Goal: Task Accomplishment & Management: Use online tool/utility

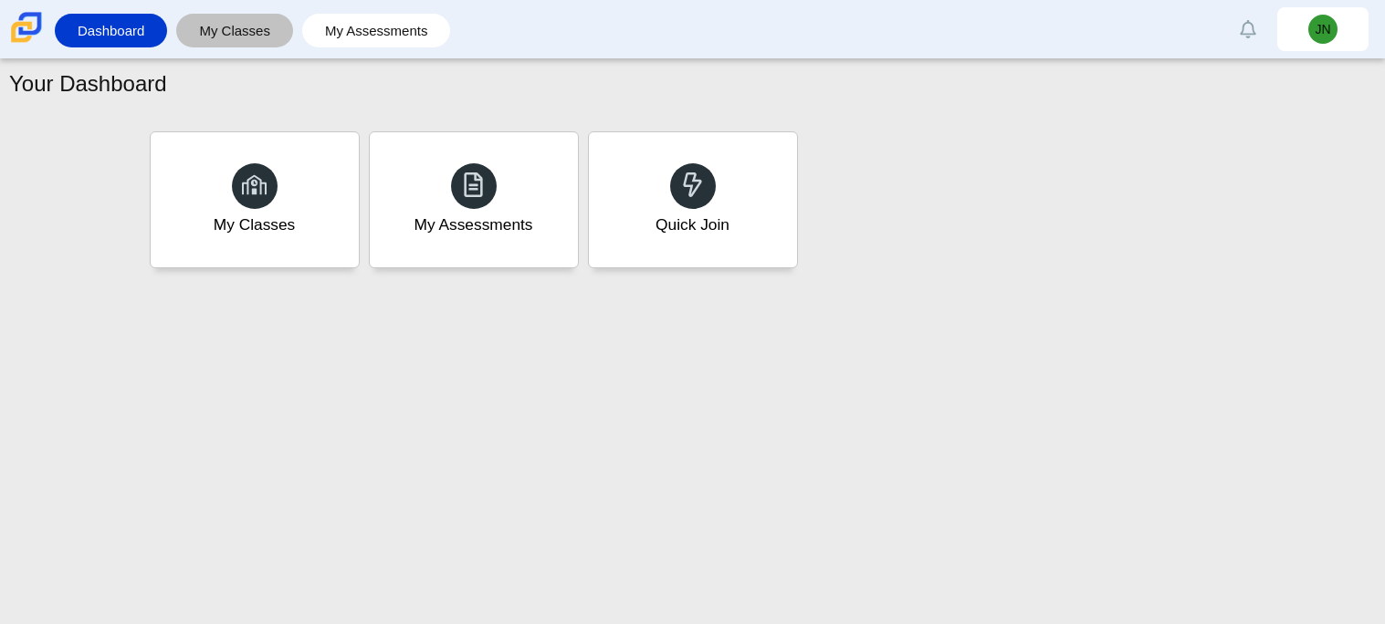
click at [230, 22] on link "My Classes" at bounding box center [234, 31] width 99 height 34
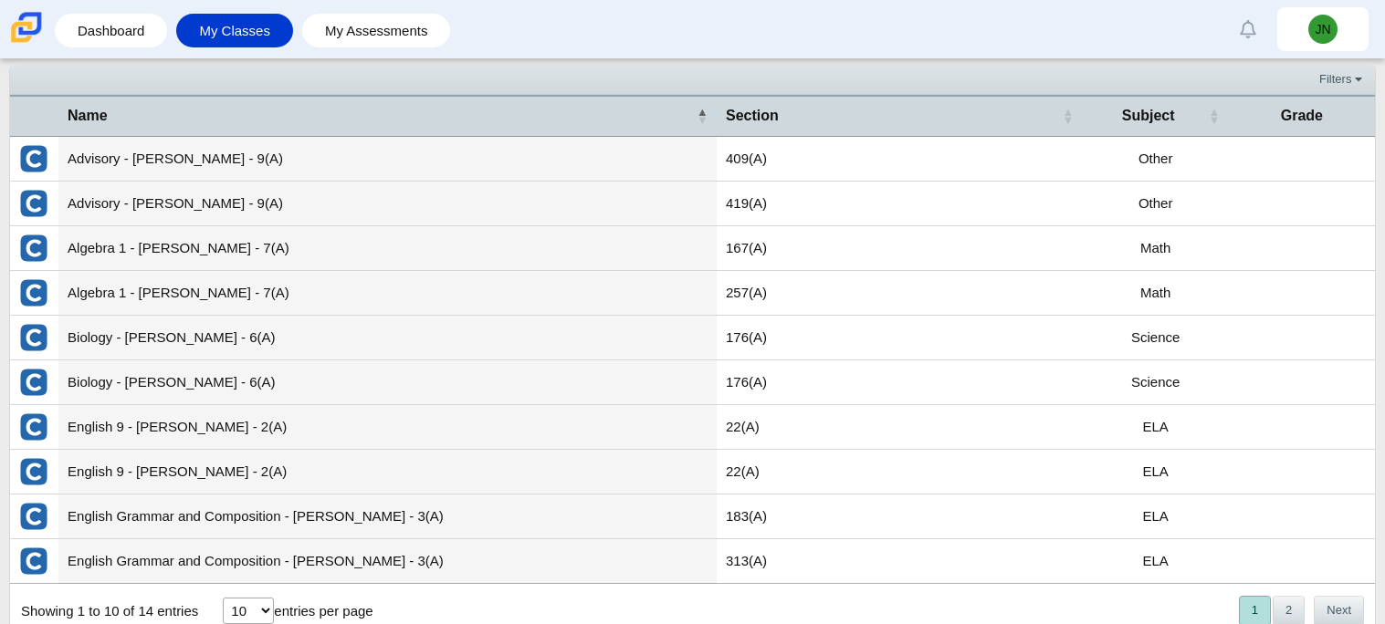
scroll to position [68, 0]
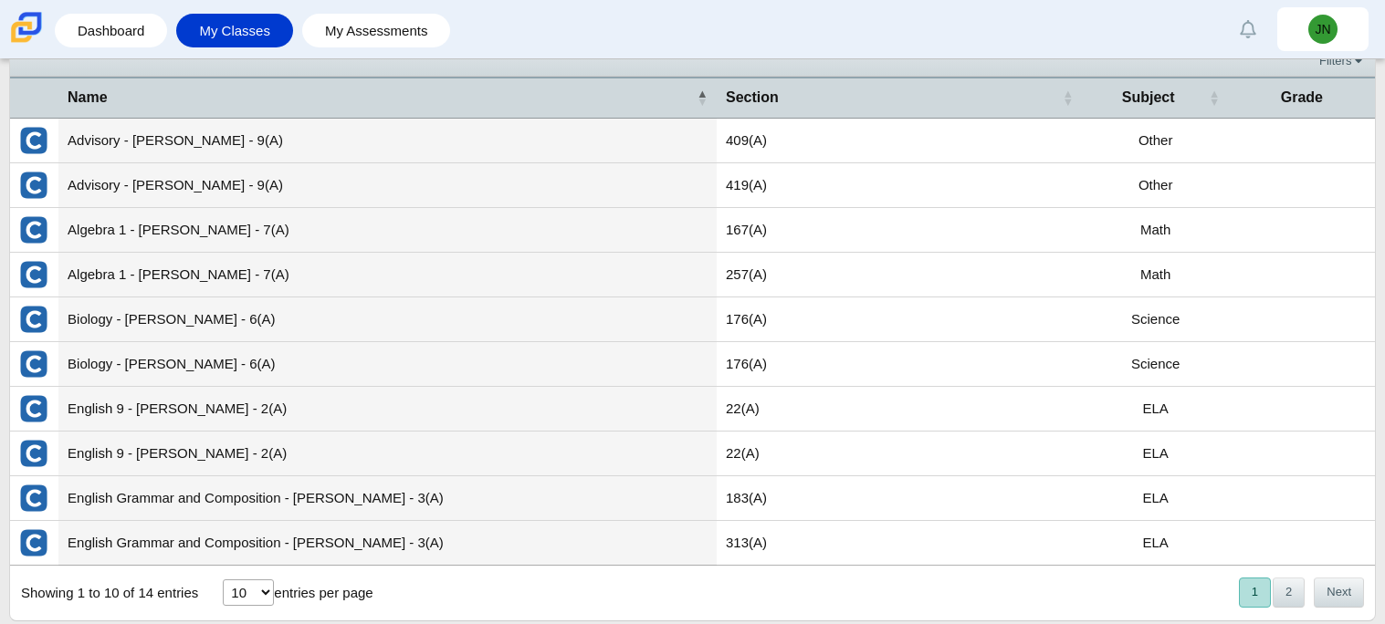
click at [262, 235] on td "Algebra 1 - Mulder - 7(A)" at bounding box center [387, 230] width 658 height 45
click at [322, 18] on link "My Assessments" at bounding box center [376, 31] width 131 height 34
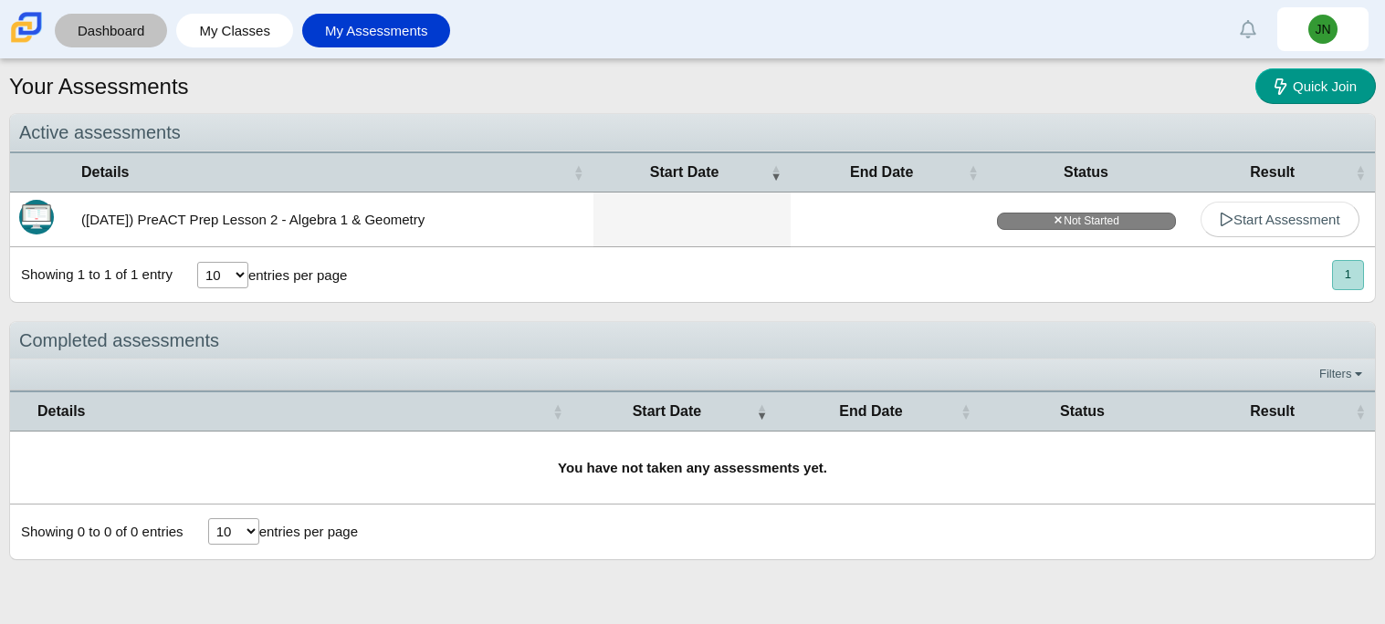
click at [117, 34] on link "Dashboard" at bounding box center [111, 31] width 94 height 34
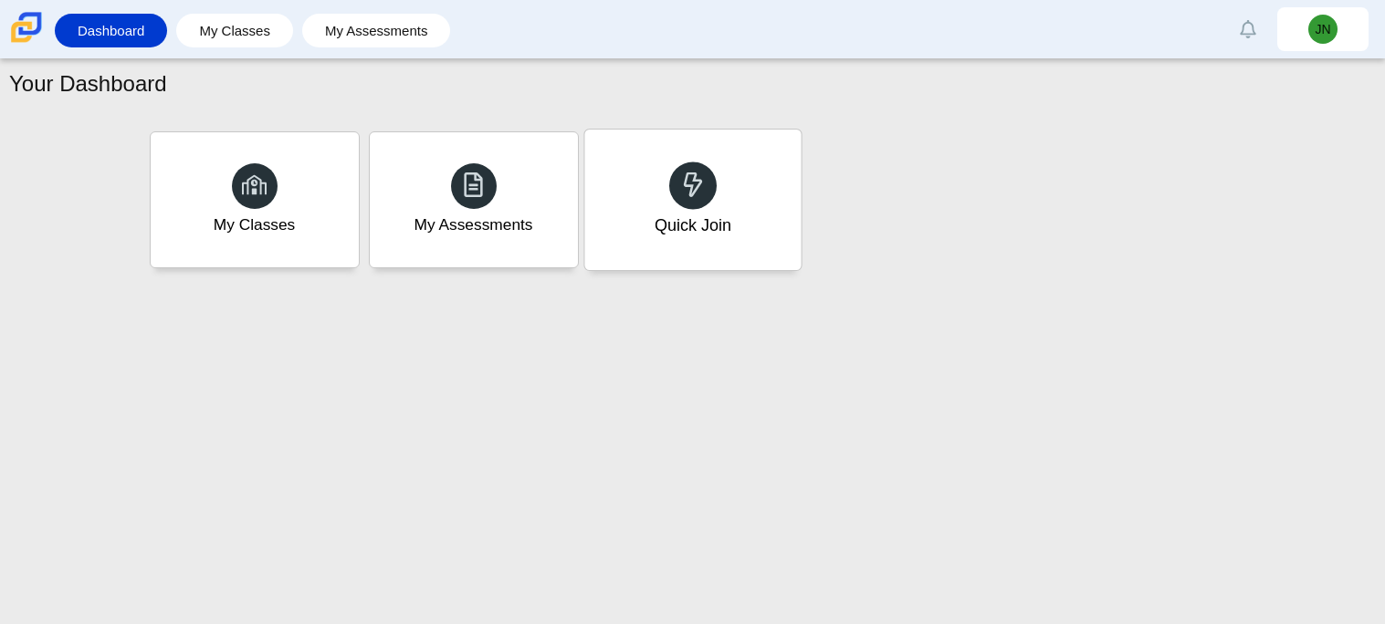
click at [738, 164] on div "Quick Join" at bounding box center [692, 200] width 216 height 141
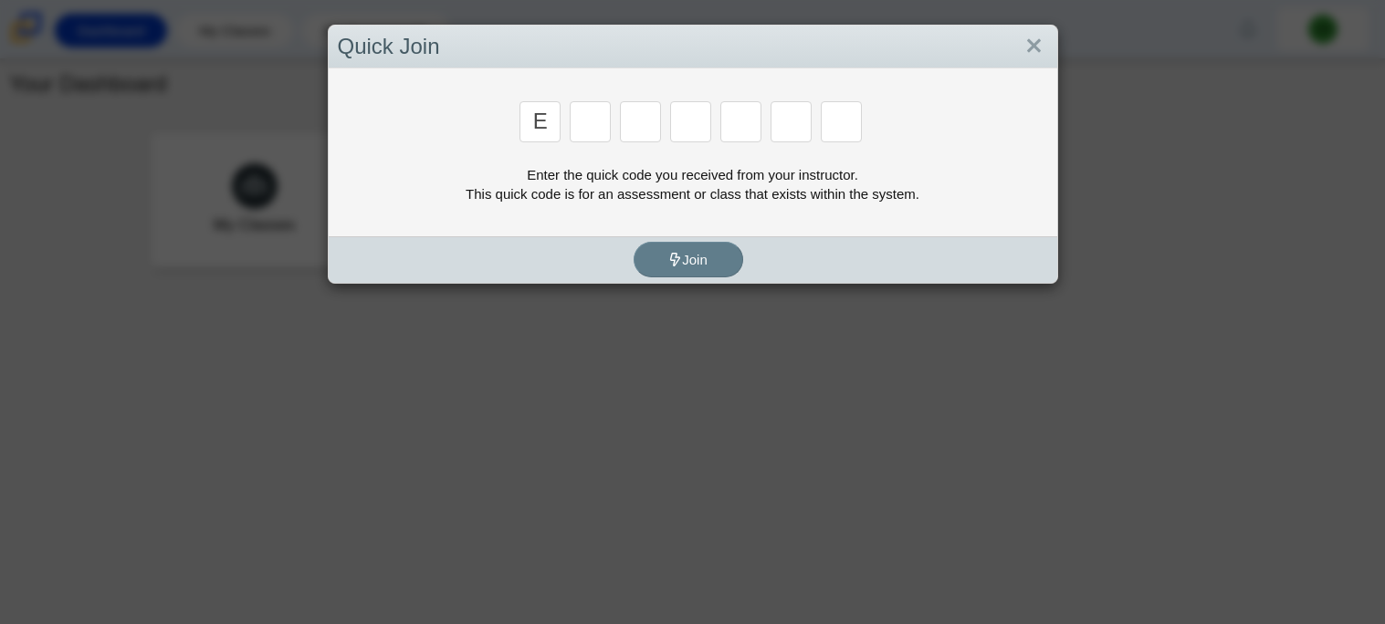
type input "e"
type input "7"
type input "f"
type input "k"
type input "c"
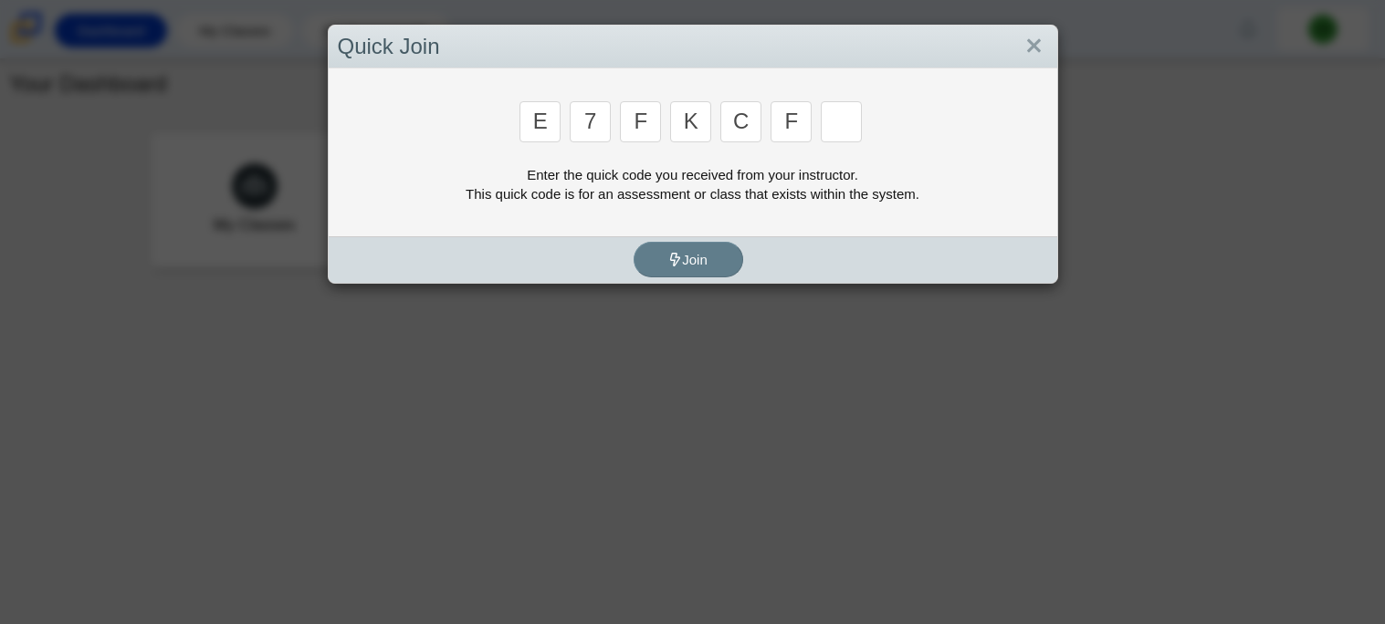
type input "f"
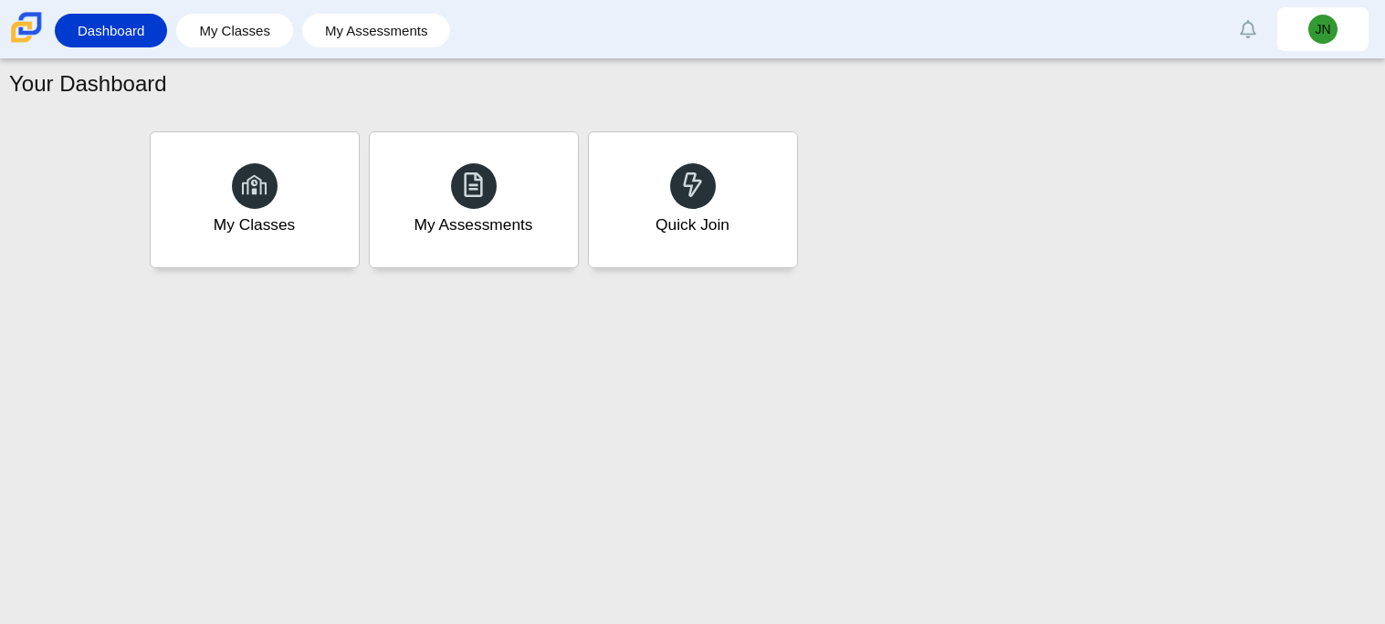
type input "b"
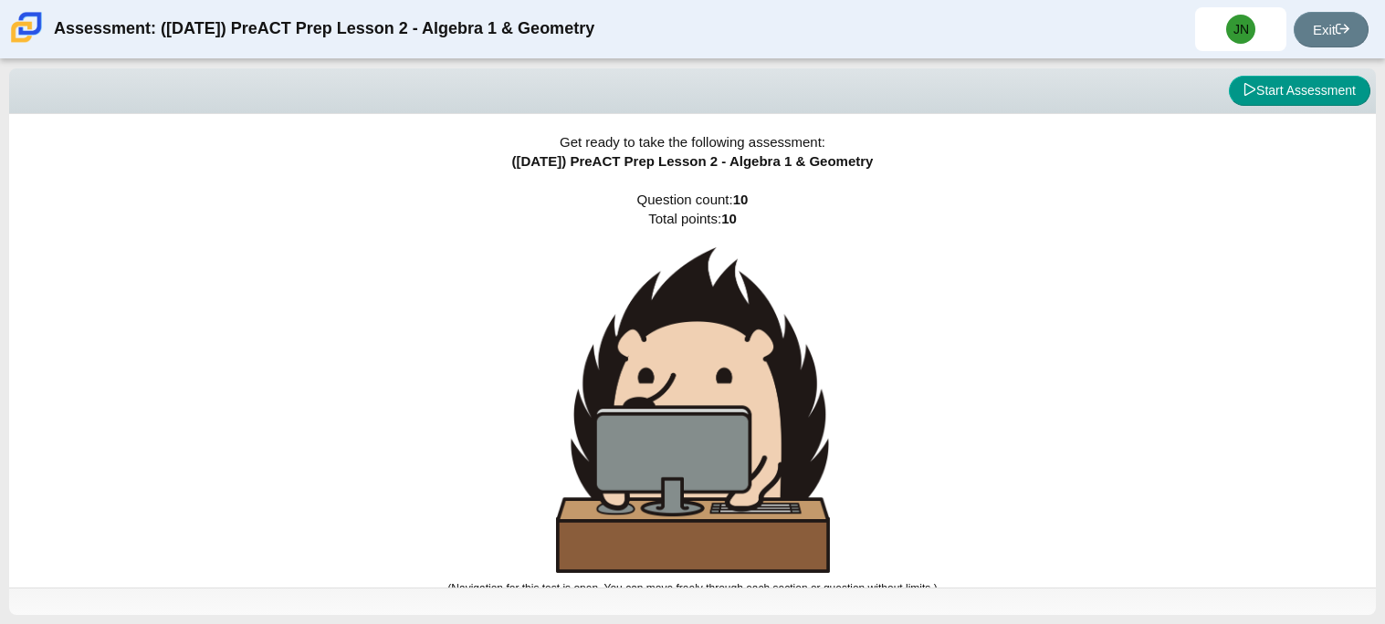
scroll to position [10, 0]
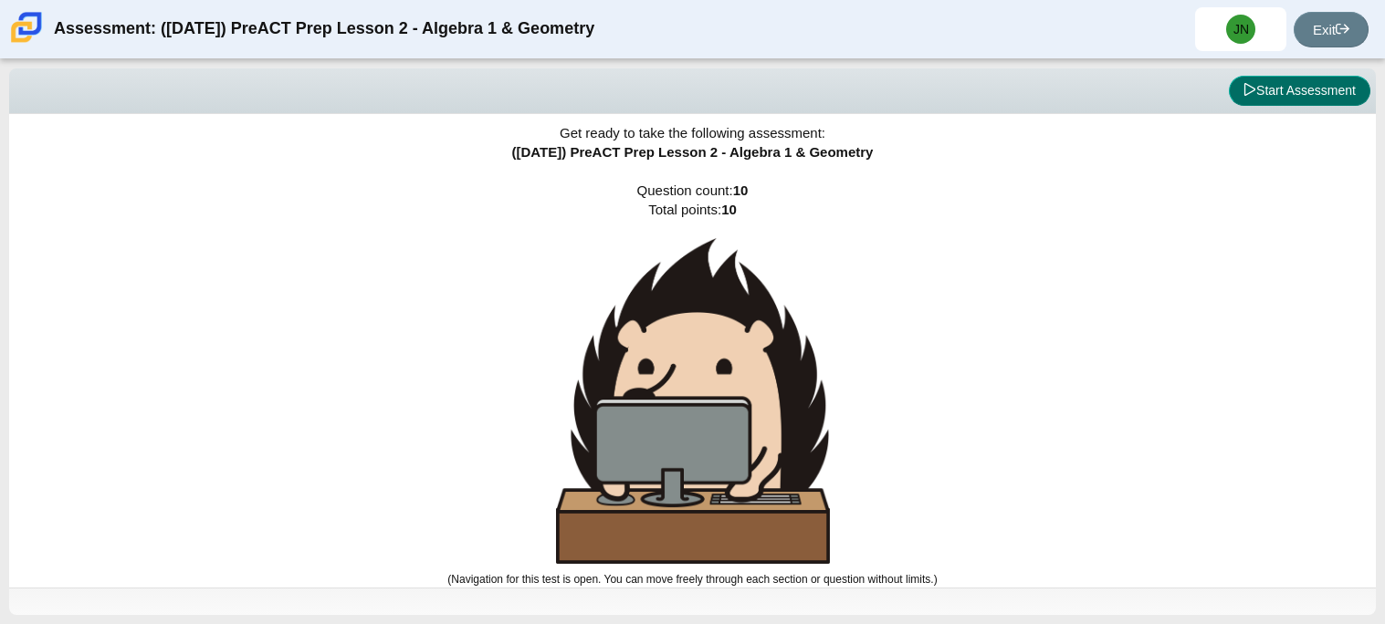
click at [1318, 93] on button "Start Assessment" at bounding box center [1298, 91] width 141 height 31
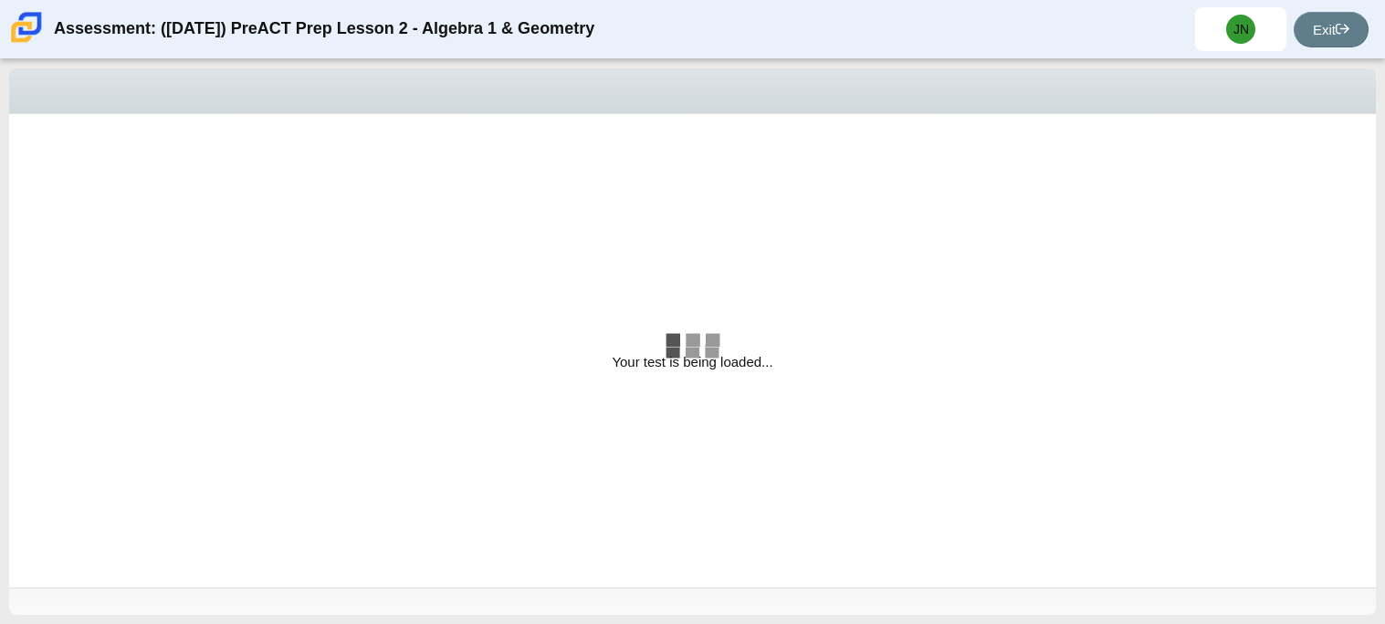
select select "bbf5d072-3e0b-44c4-9a12-6e7c9033f65b"
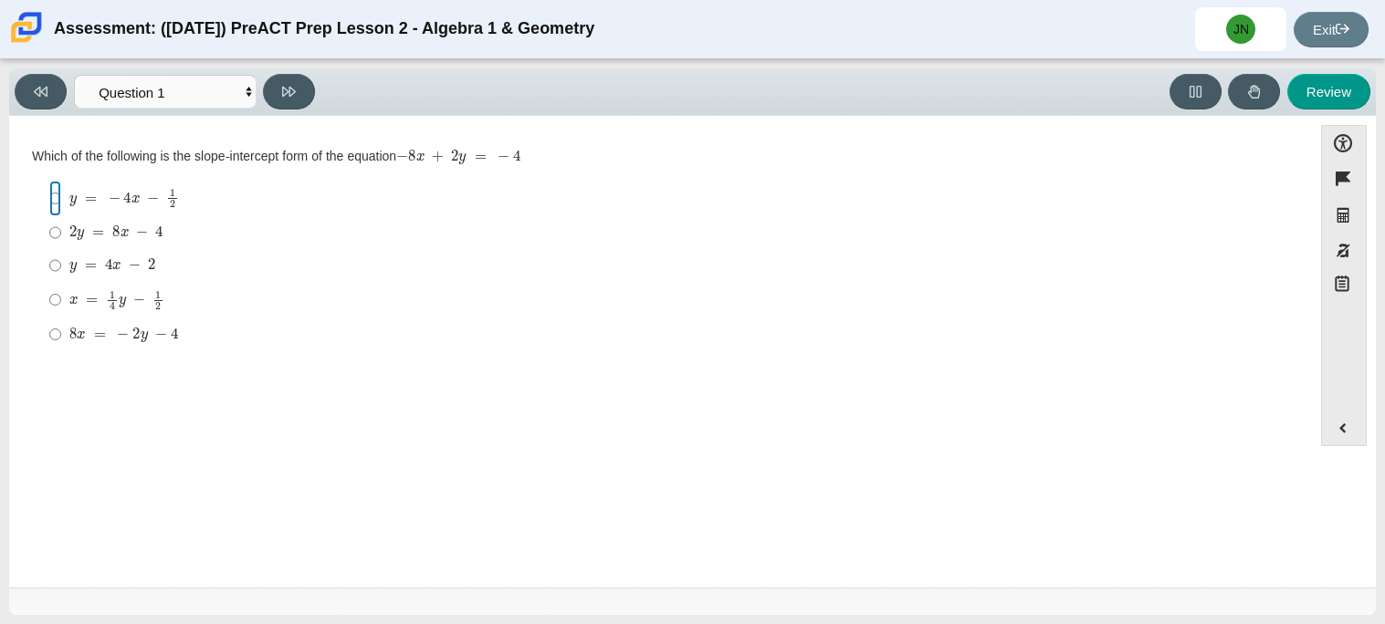
click at [53, 194] on input "y = − 4 x − 1 2 y = − 4 x − 1 2" at bounding box center [55, 199] width 12 height 36
radio input "true"
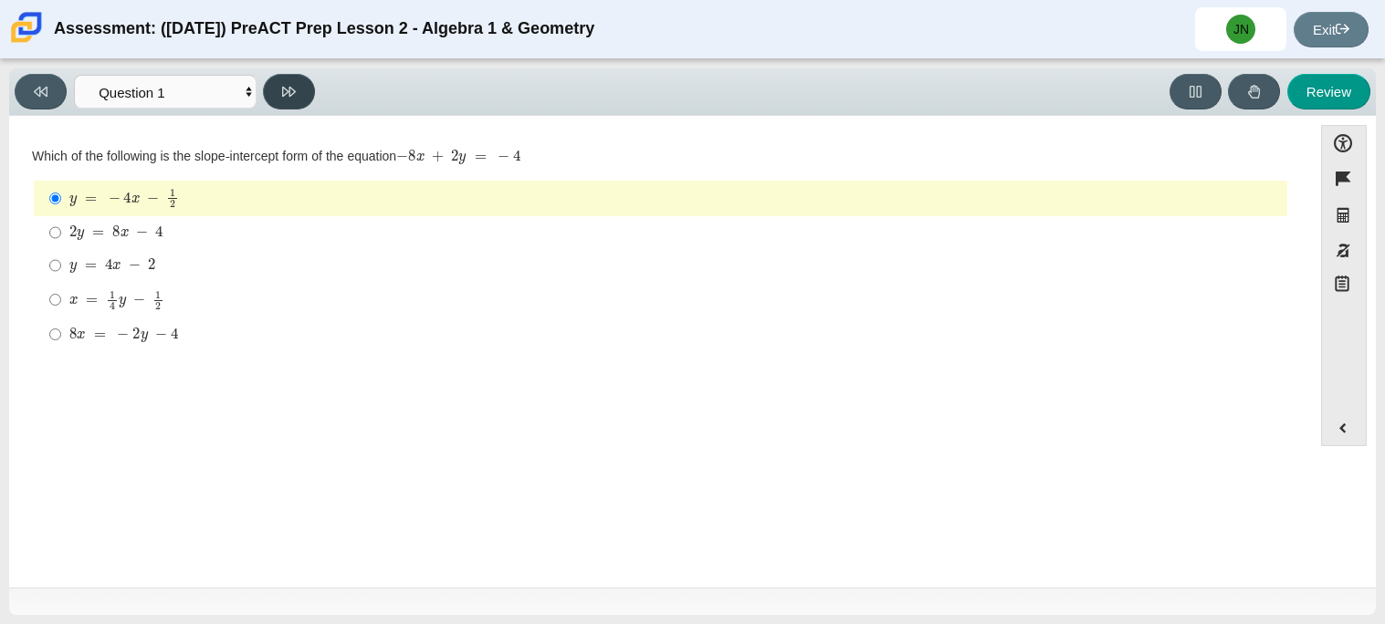
click at [279, 89] on button at bounding box center [289, 92] width 52 height 36
select select "ed62e223-81bd-4cbf-ab48-ab975844bd1f"
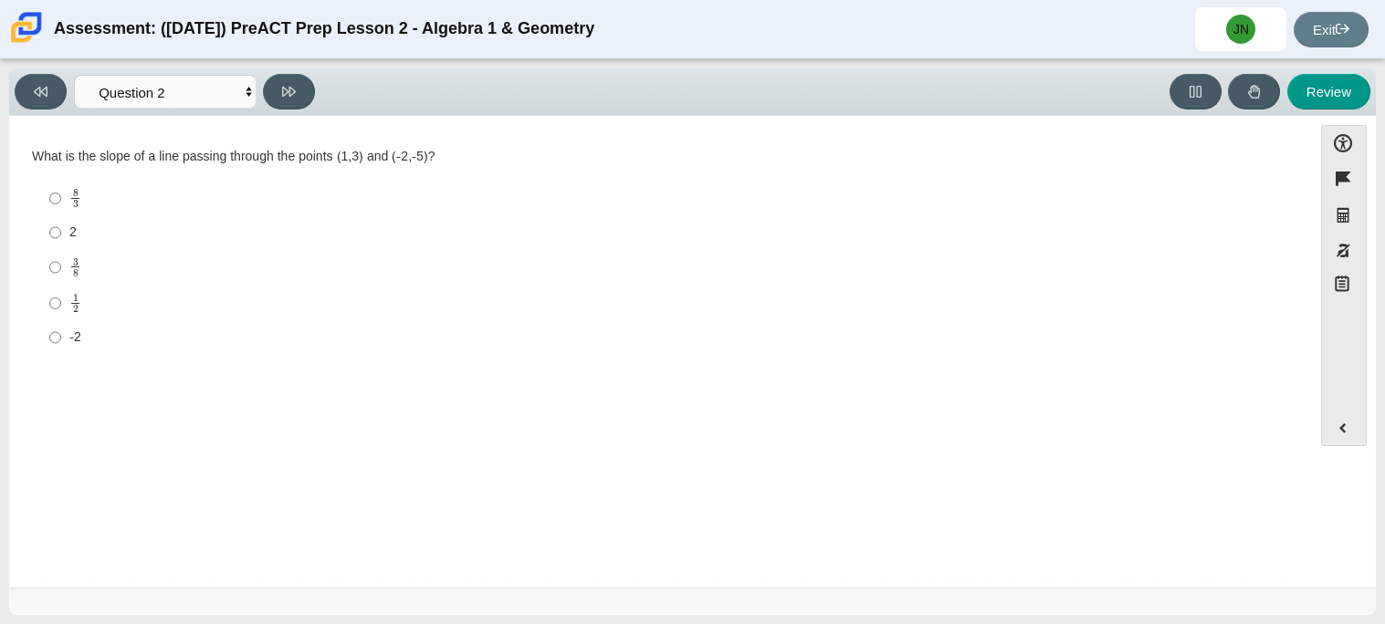
click at [64, 261] on label "3 8 3 eighths" at bounding box center [662, 267] width 1250 height 36
click at [61, 261] on input "3 8 3 eighths" at bounding box center [55, 267] width 12 height 36
radio input "true"
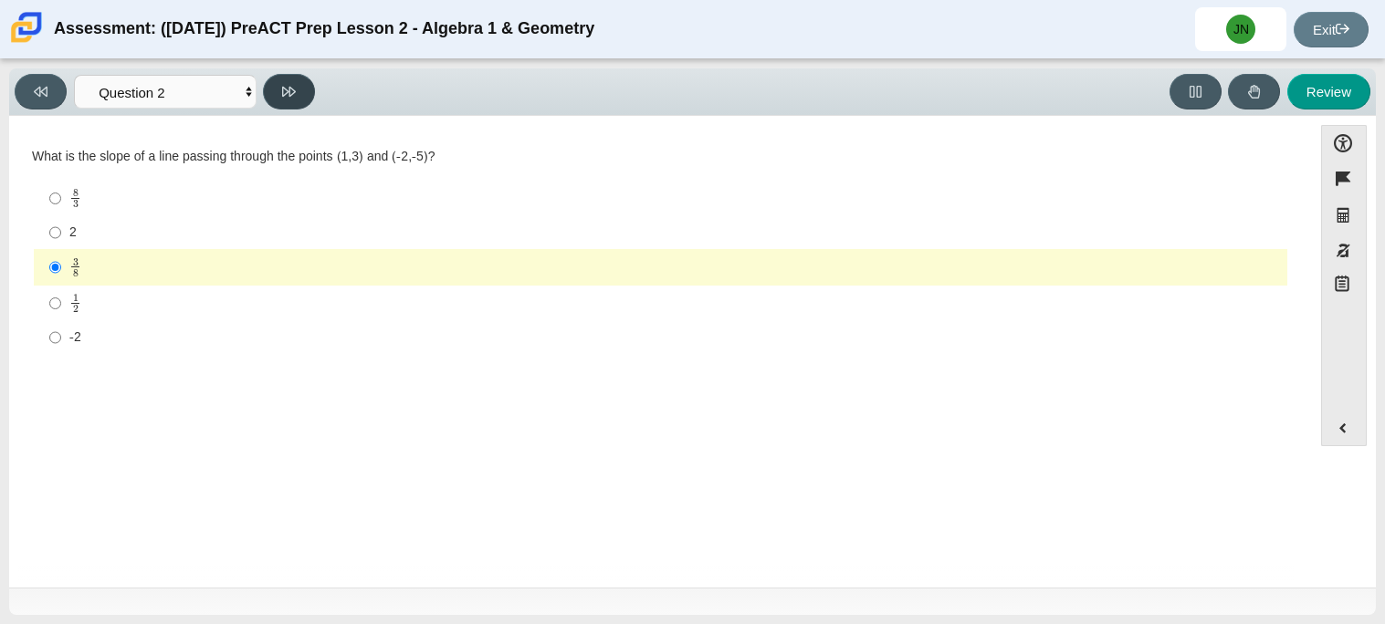
click at [289, 90] on icon at bounding box center [289, 92] width 14 height 10
select select "97f4f5fa-a52e-4fed-af51-565bfcdf47cb"
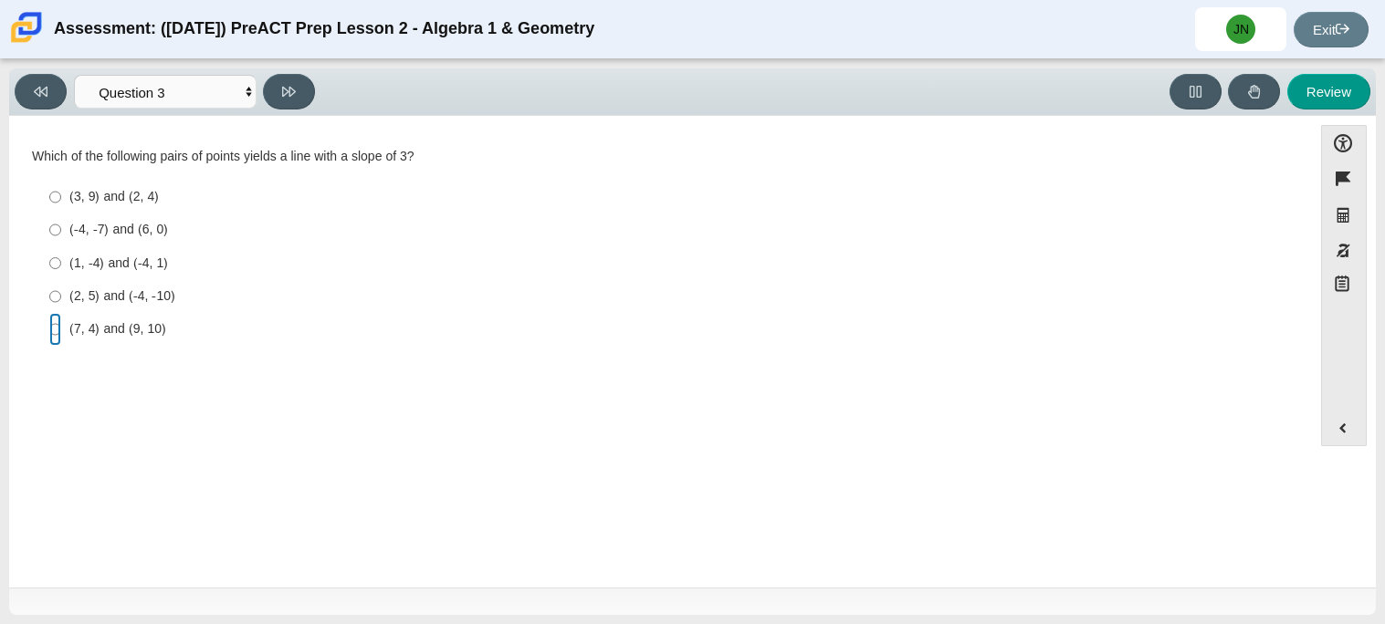
click at [49, 333] on input "(7, 4) and (9, 10) (7, 4) and (9, 10)" at bounding box center [55, 329] width 12 height 33
radio input "true"
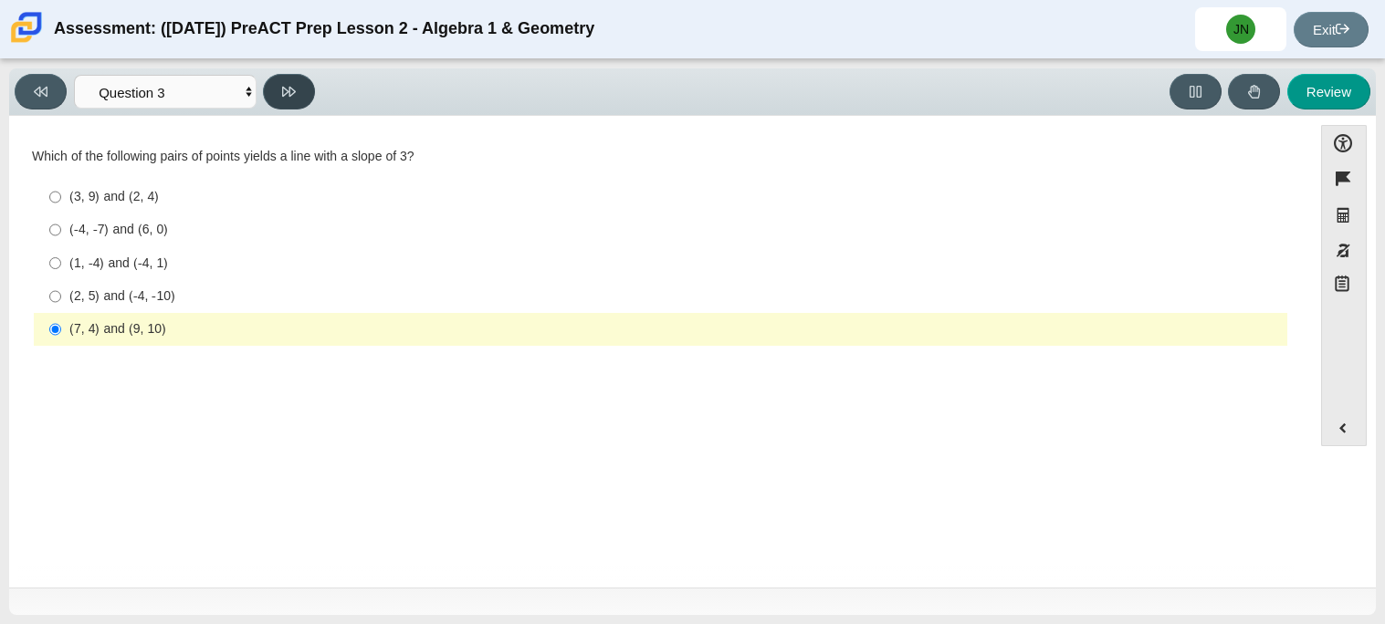
click at [305, 93] on button at bounding box center [289, 92] width 52 height 36
select select "89427bb7-e313-4f00-988f-8b8255897029"
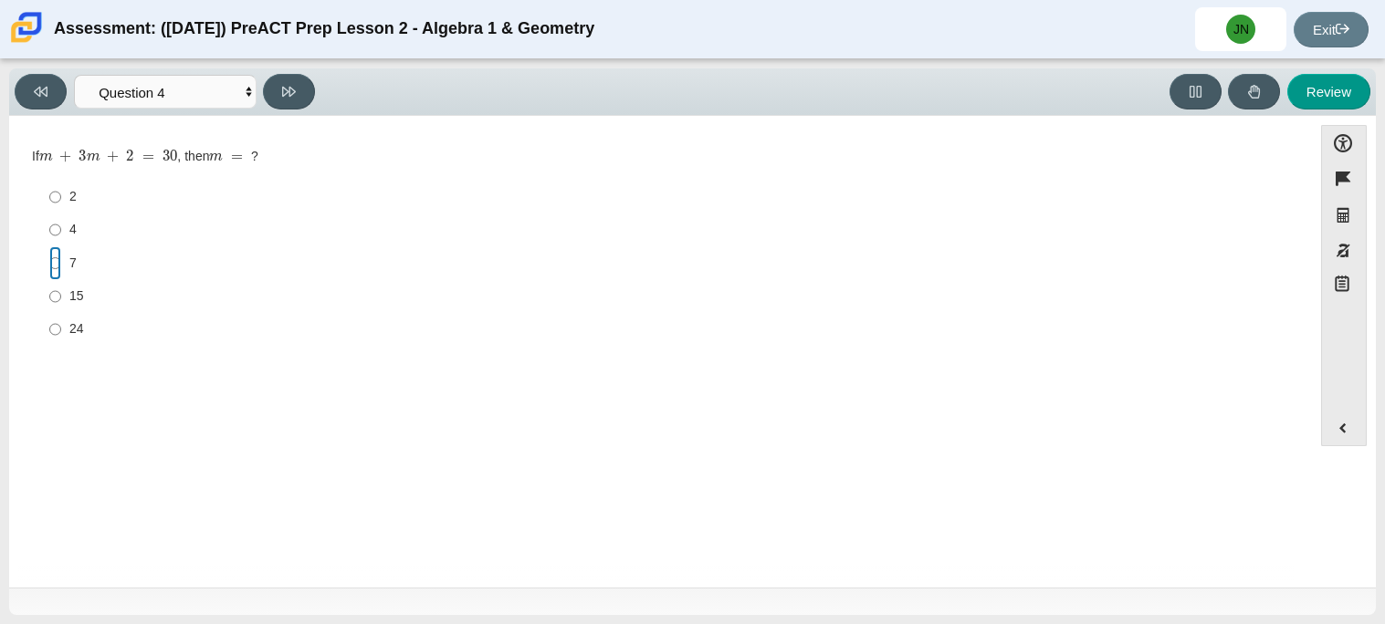
click at [54, 261] on input "7 7" at bounding box center [55, 262] width 12 height 33
radio input "true"
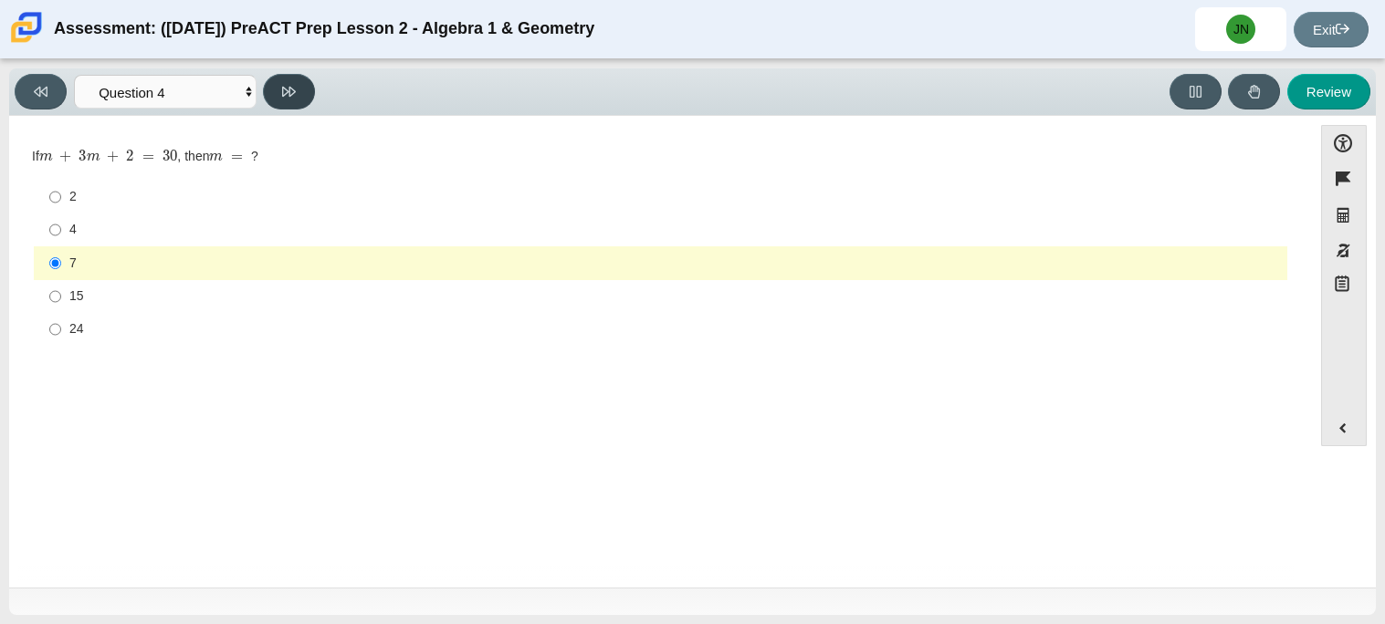
click at [292, 87] on icon at bounding box center [289, 92] width 14 height 10
select select "489dcffd-4e6a-49cf-a9d6-ad1d4a911a4e"
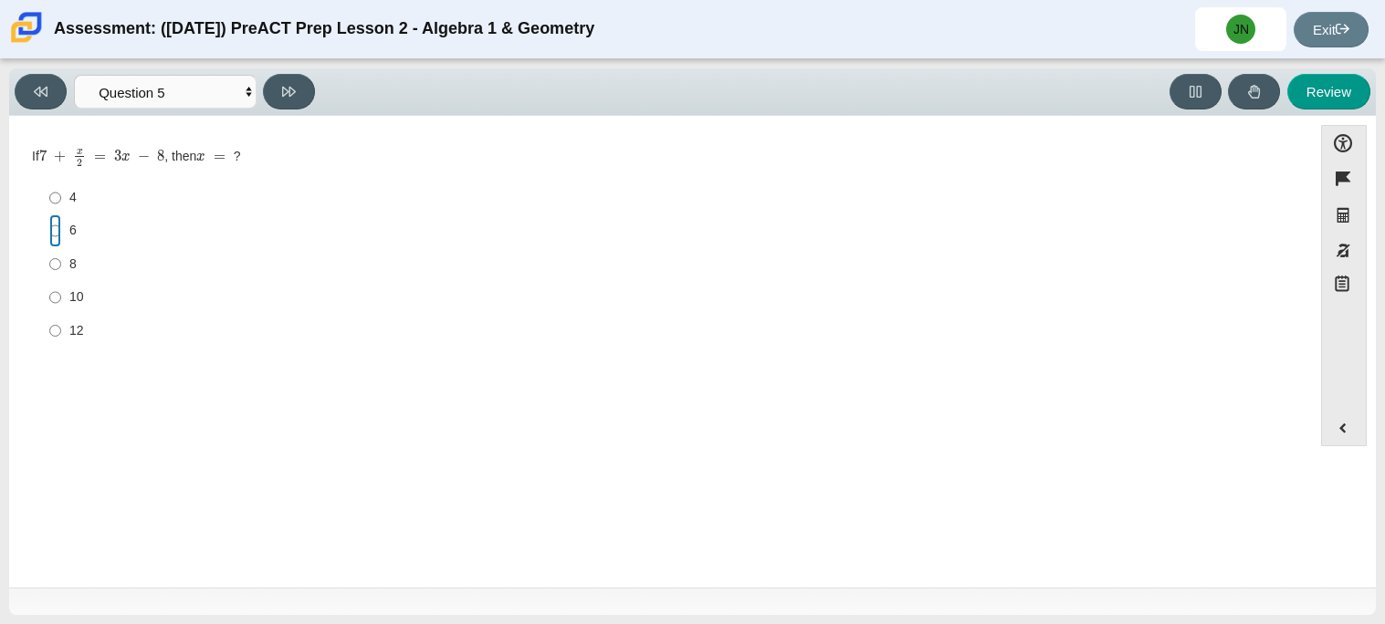
click at [57, 230] on input "6 6" at bounding box center [55, 230] width 12 height 33
radio input "true"
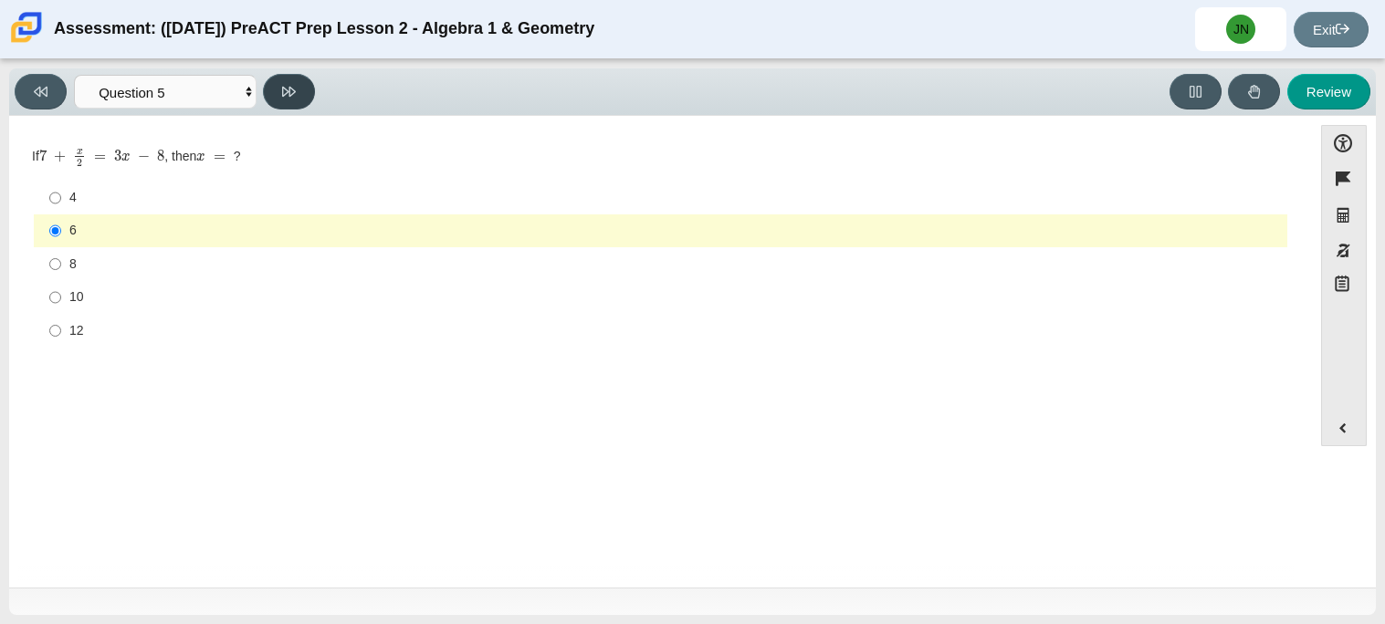
click at [283, 78] on button at bounding box center [289, 92] width 52 height 36
select select "210571de-36a6-4d8e-a361-ceff8ef801dc"
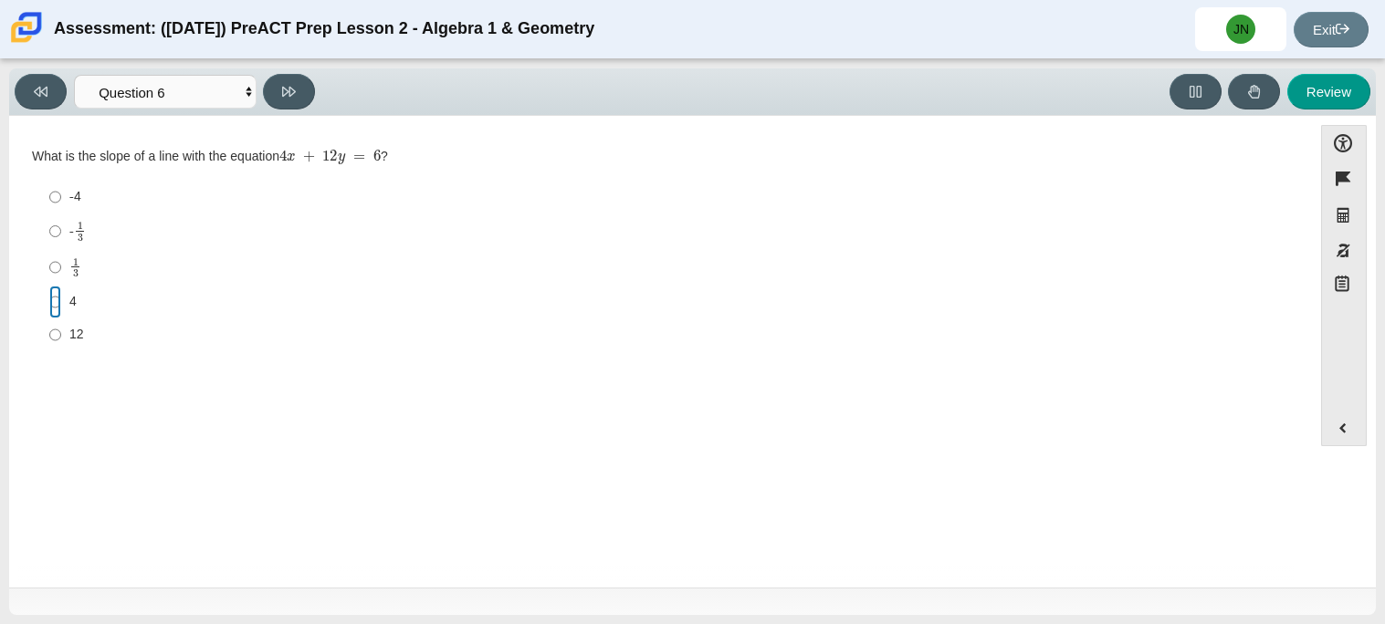
click at [55, 301] on input "4 4" at bounding box center [55, 302] width 12 height 33
radio input "true"
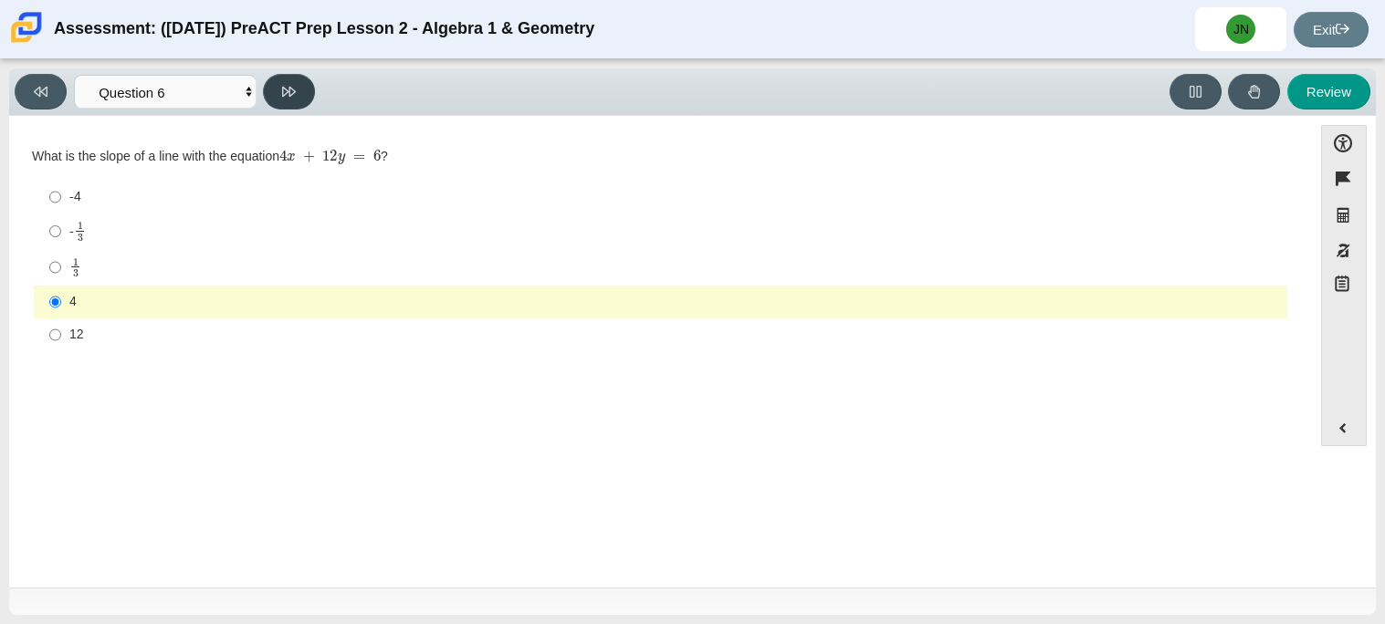
click at [299, 78] on button at bounding box center [289, 92] width 52 height 36
select select "ec95ace6-bebc-42b8-9428-40567494d4da"
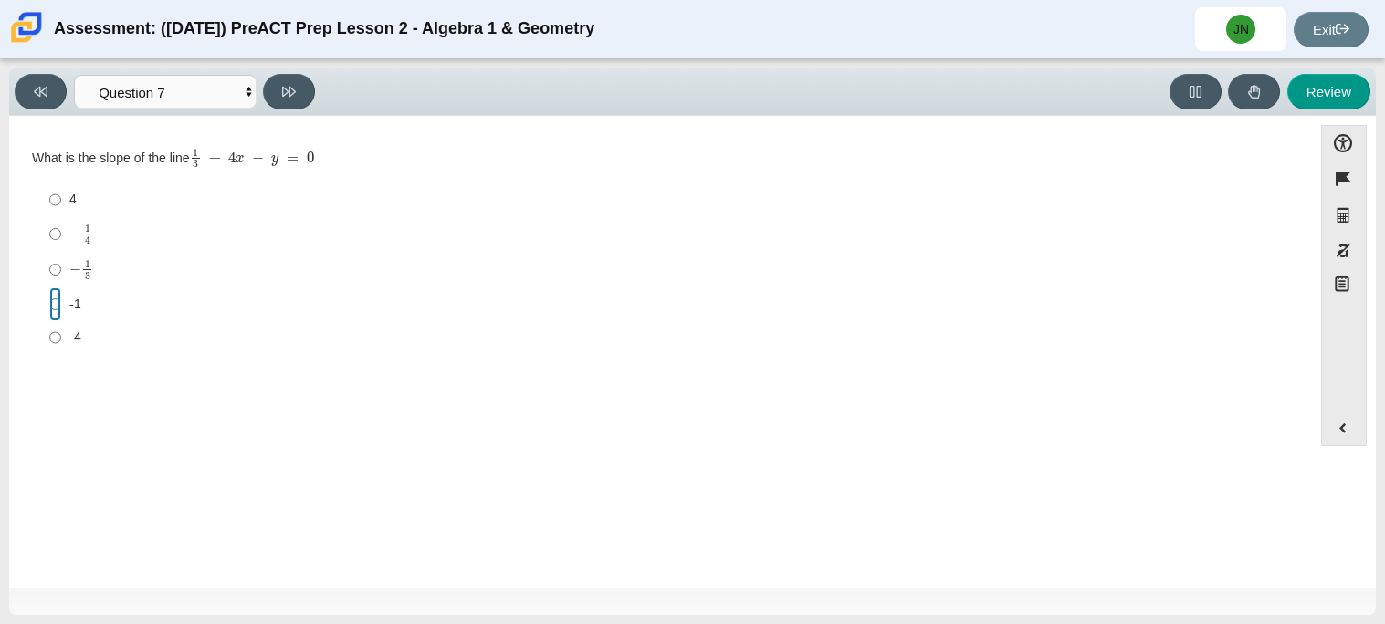
click at [59, 301] on input "-1 -1" at bounding box center [55, 303] width 12 height 33
radio input "true"
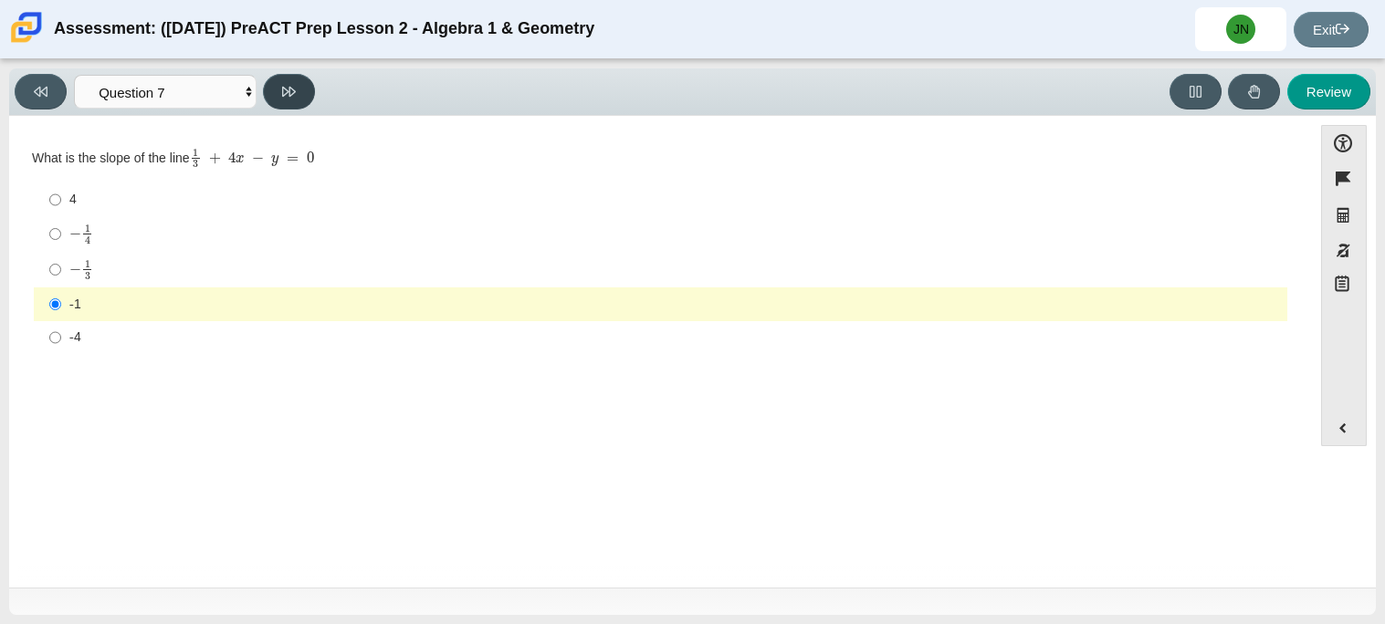
click at [291, 79] on button at bounding box center [289, 92] width 52 height 36
select select "ce81fe10-bf29-4b5e-8bd7-4f47f2fed4d8"
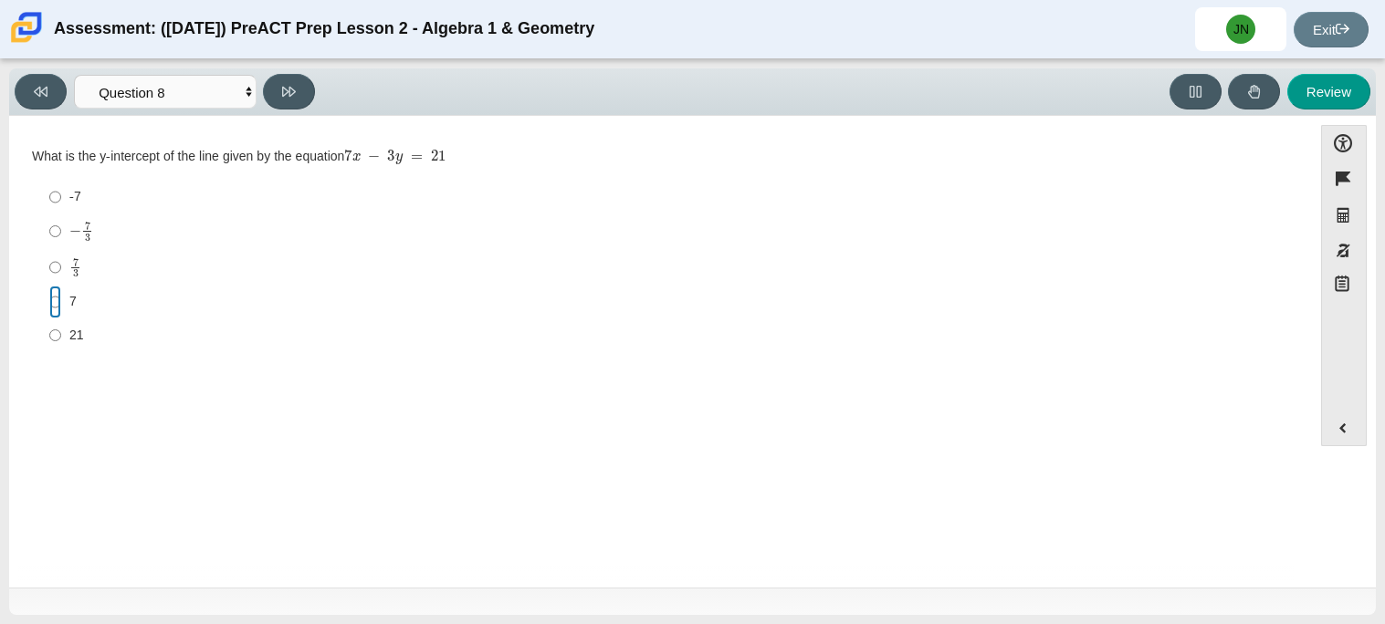
click at [55, 299] on input "7 7" at bounding box center [55, 302] width 12 height 33
radio input "true"
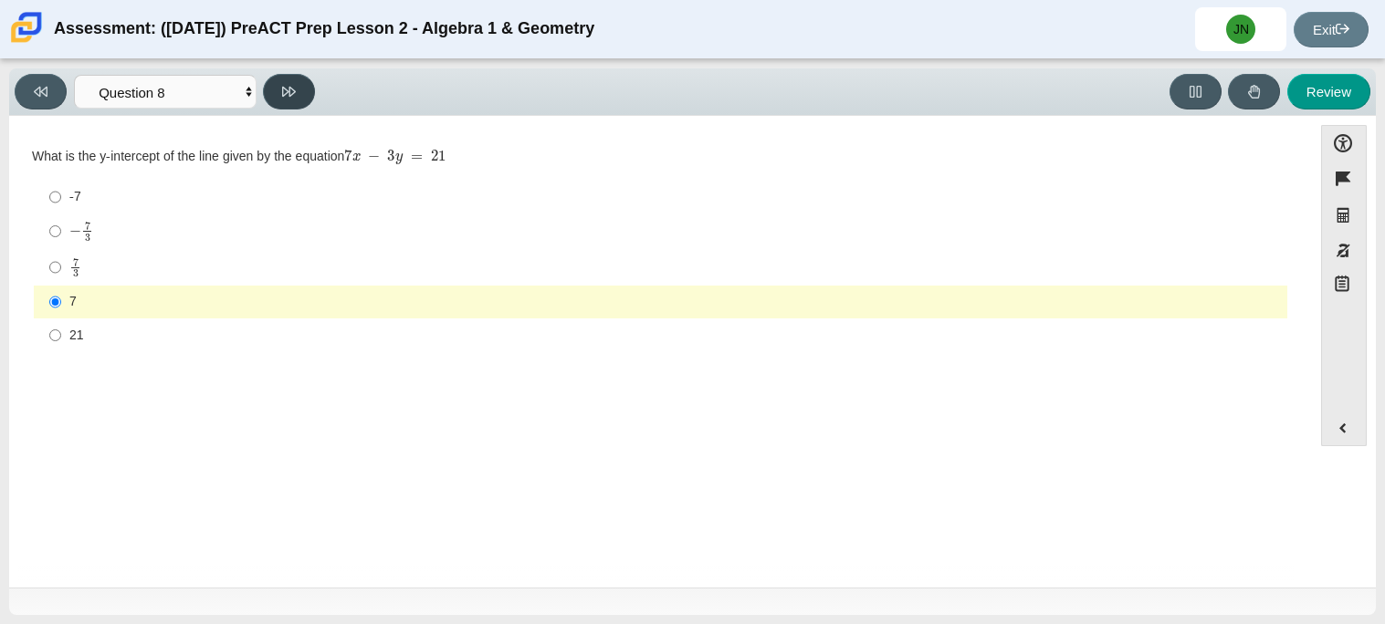
click at [292, 77] on button at bounding box center [289, 92] width 52 height 36
select select "14773eaf-2ca1-47ae-afe7-a624a56f34b3"
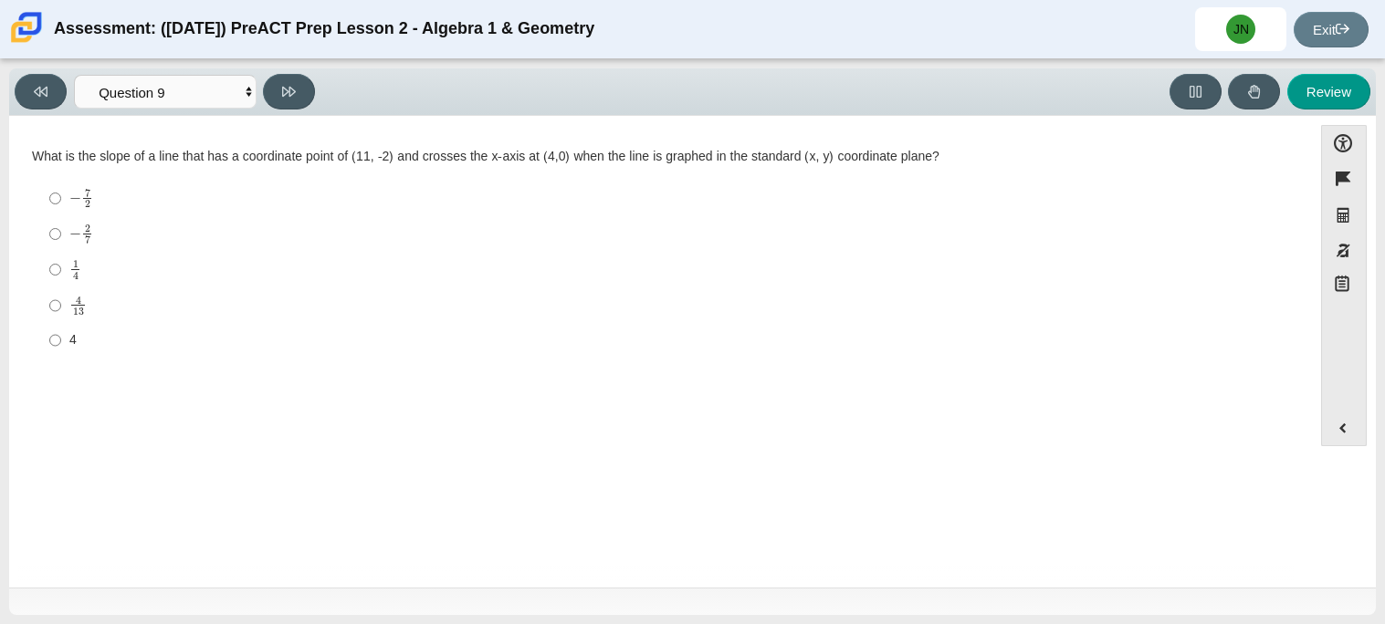
click at [62, 340] on label "4 4" at bounding box center [662, 340] width 1250 height 33
click at [61, 340] on input "4 4" at bounding box center [55, 340] width 12 height 33
radio input "true"
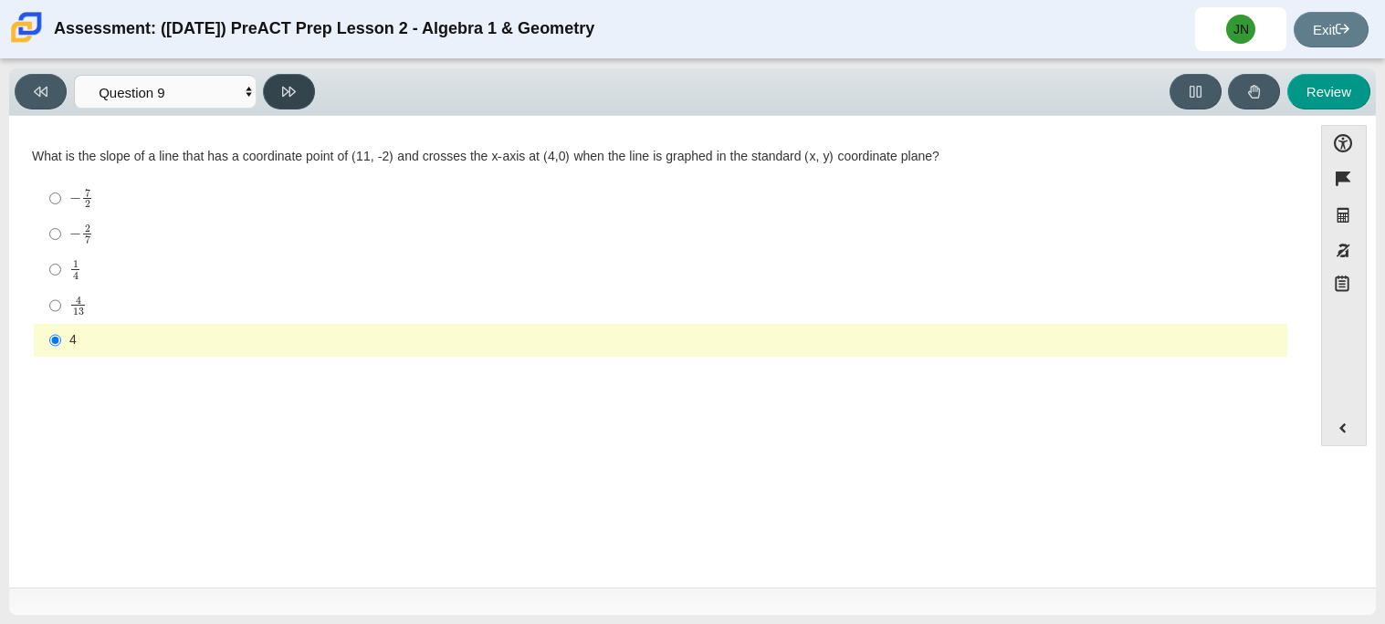
click at [282, 108] on button at bounding box center [289, 92] width 52 height 36
select select "96b71634-eacb-4f7e-8aef-411727d9bcba"
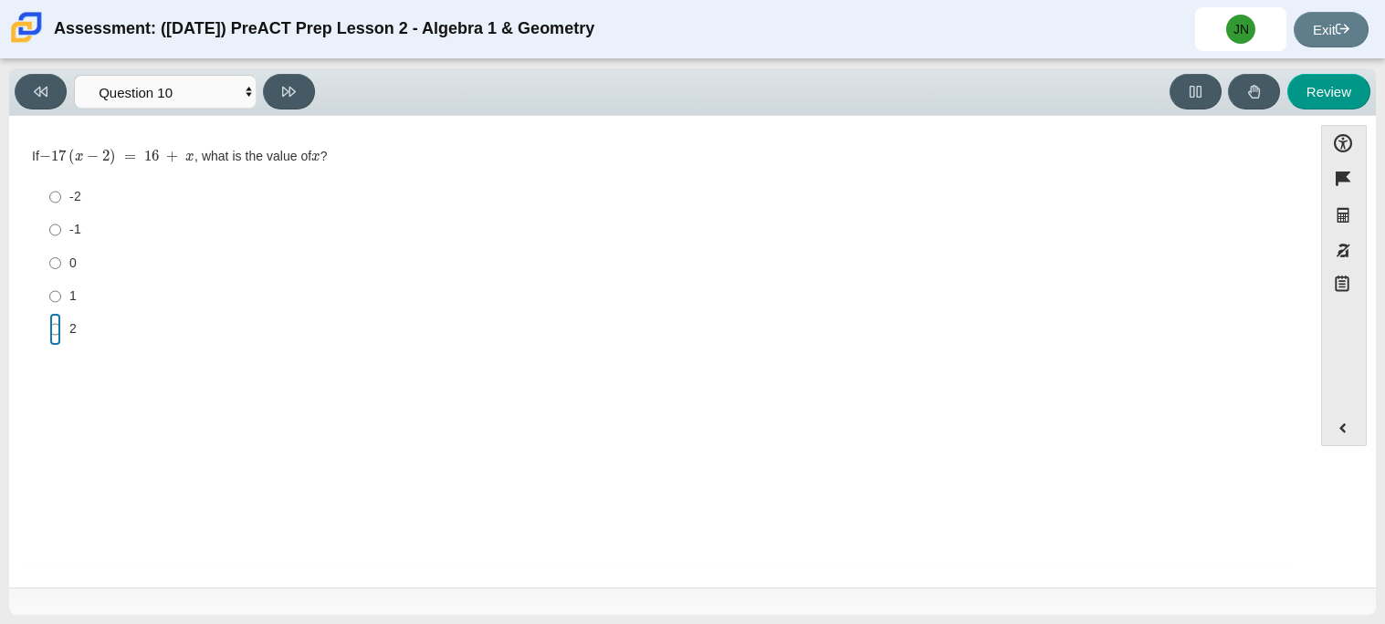
click at [55, 326] on input "2 2" at bounding box center [55, 329] width 12 height 33
radio input "true"
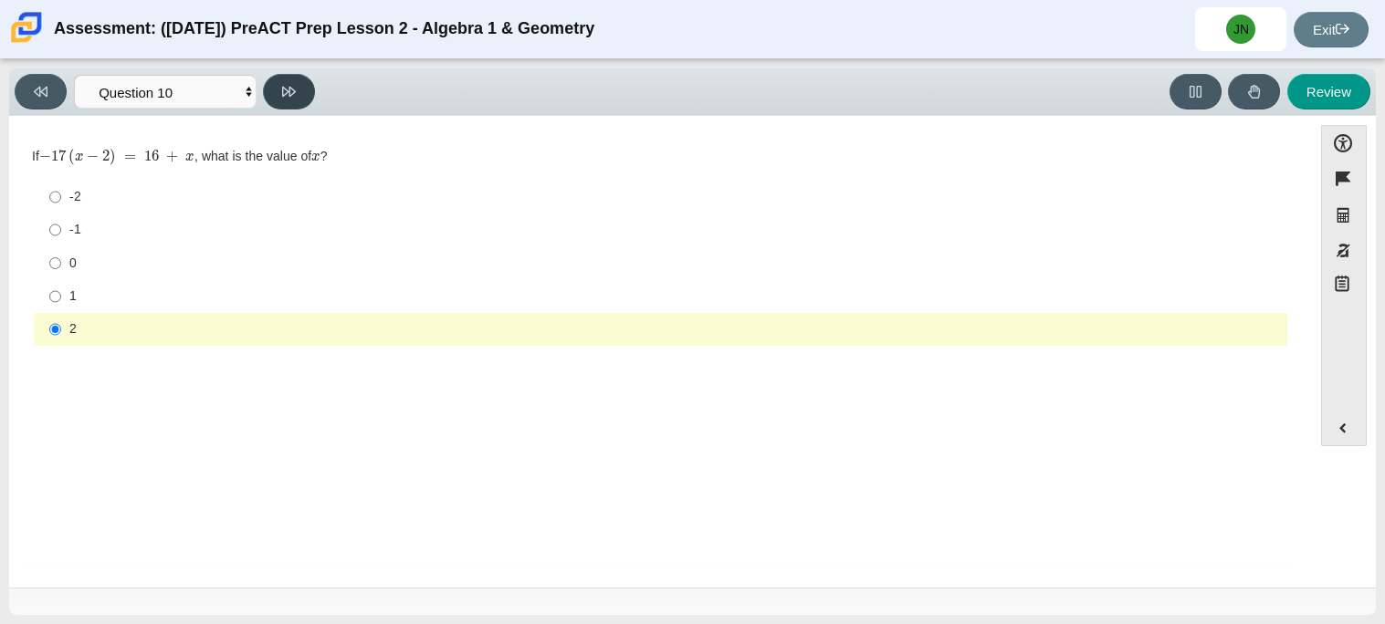
click at [289, 94] on icon at bounding box center [289, 92] width 14 height 10
select select "review"
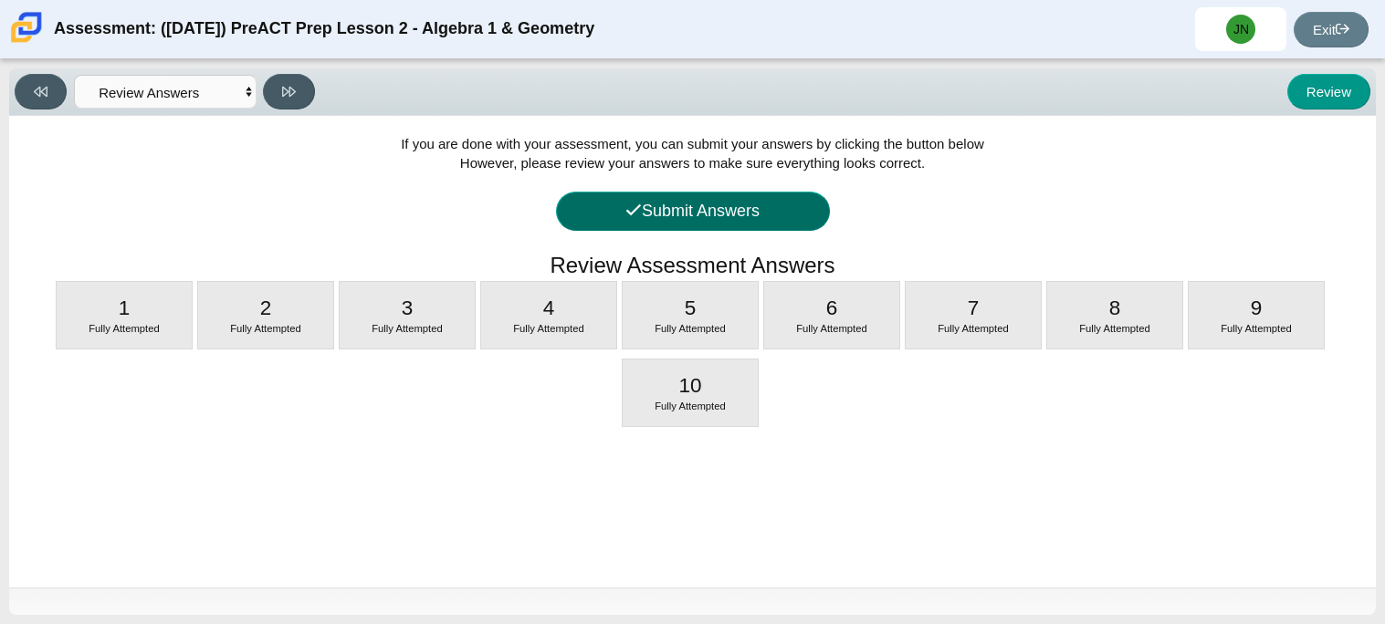
click at [729, 203] on button "Submit Answers" at bounding box center [693, 211] width 274 height 39
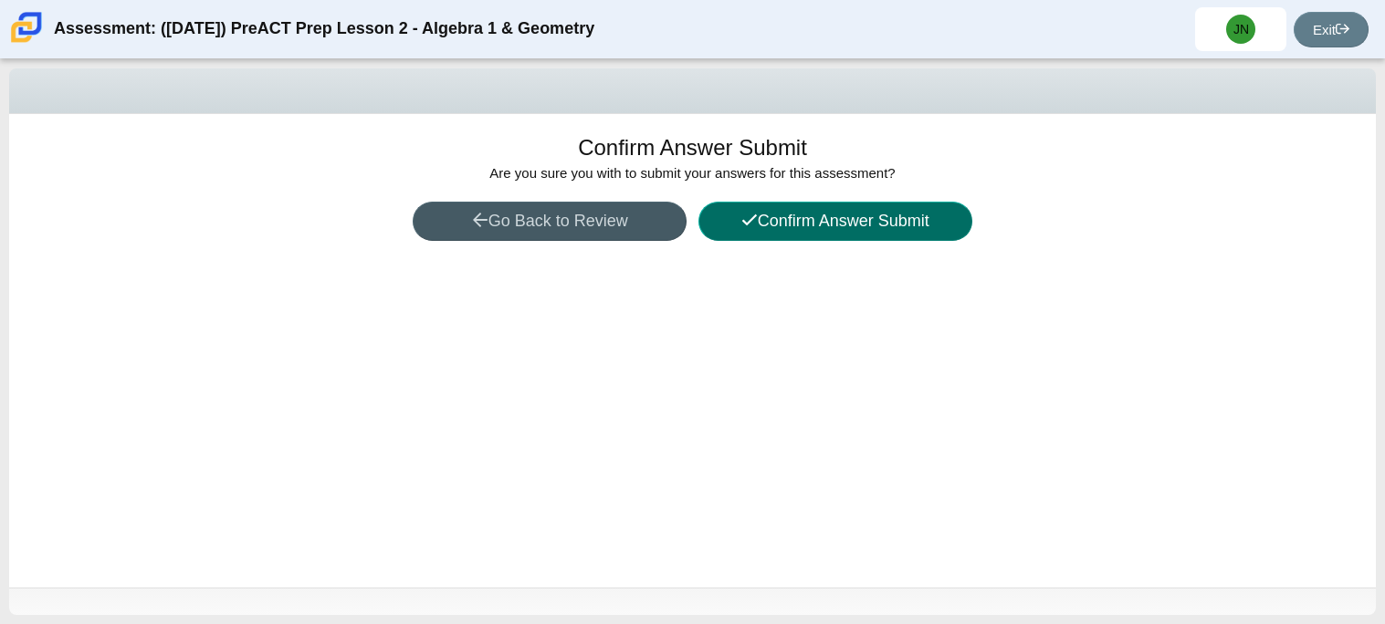
click at [779, 222] on button "Confirm Answer Submit" at bounding box center [835, 221] width 274 height 39
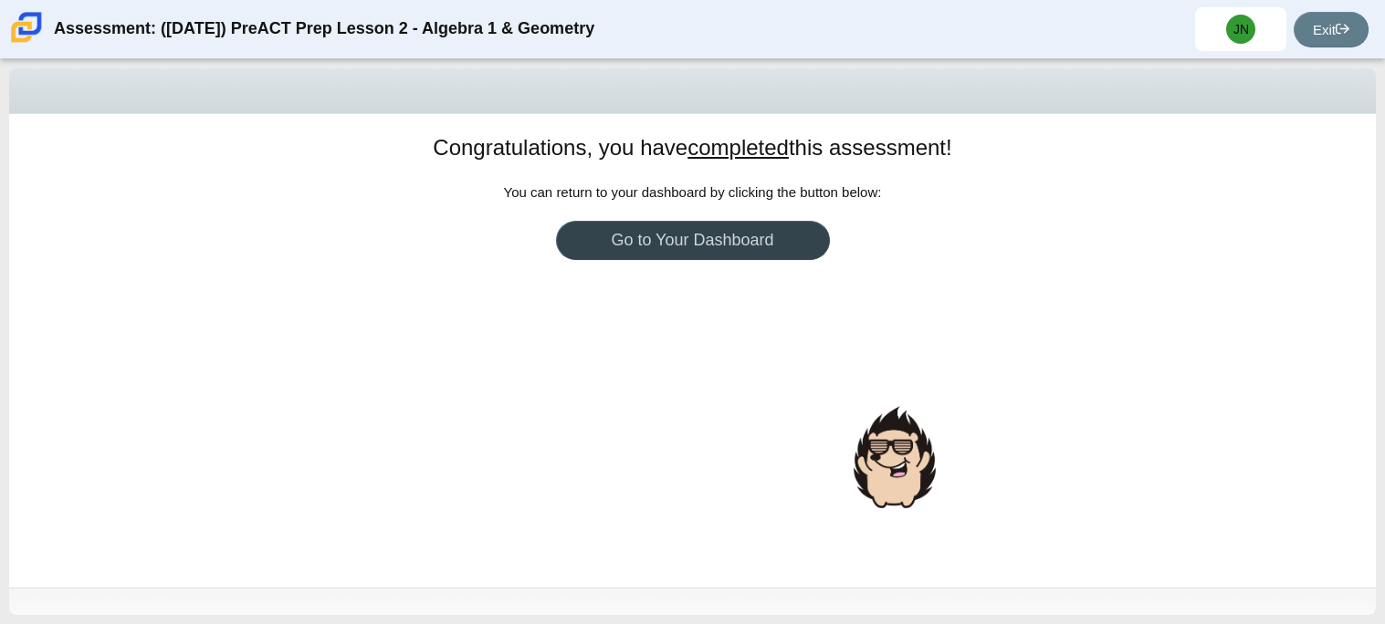
click at [774, 244] on link "Go to Your Dashboard" at bounding box center [693, 240] width 274 height 39
